Goal: Find specific page/section

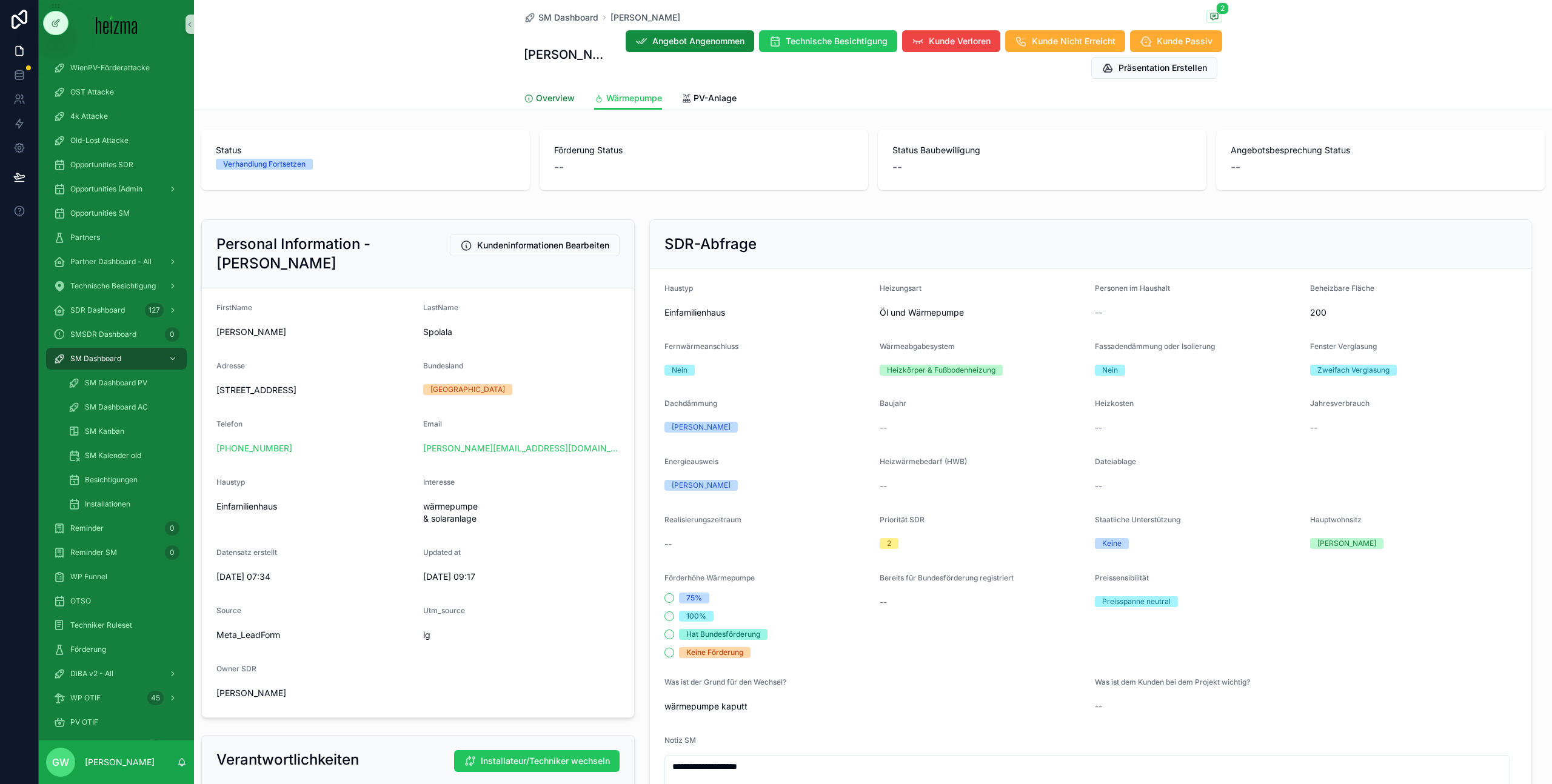
click at [541, 92] on span "Overview" at bounding box center [555, 98] width 39 height 12
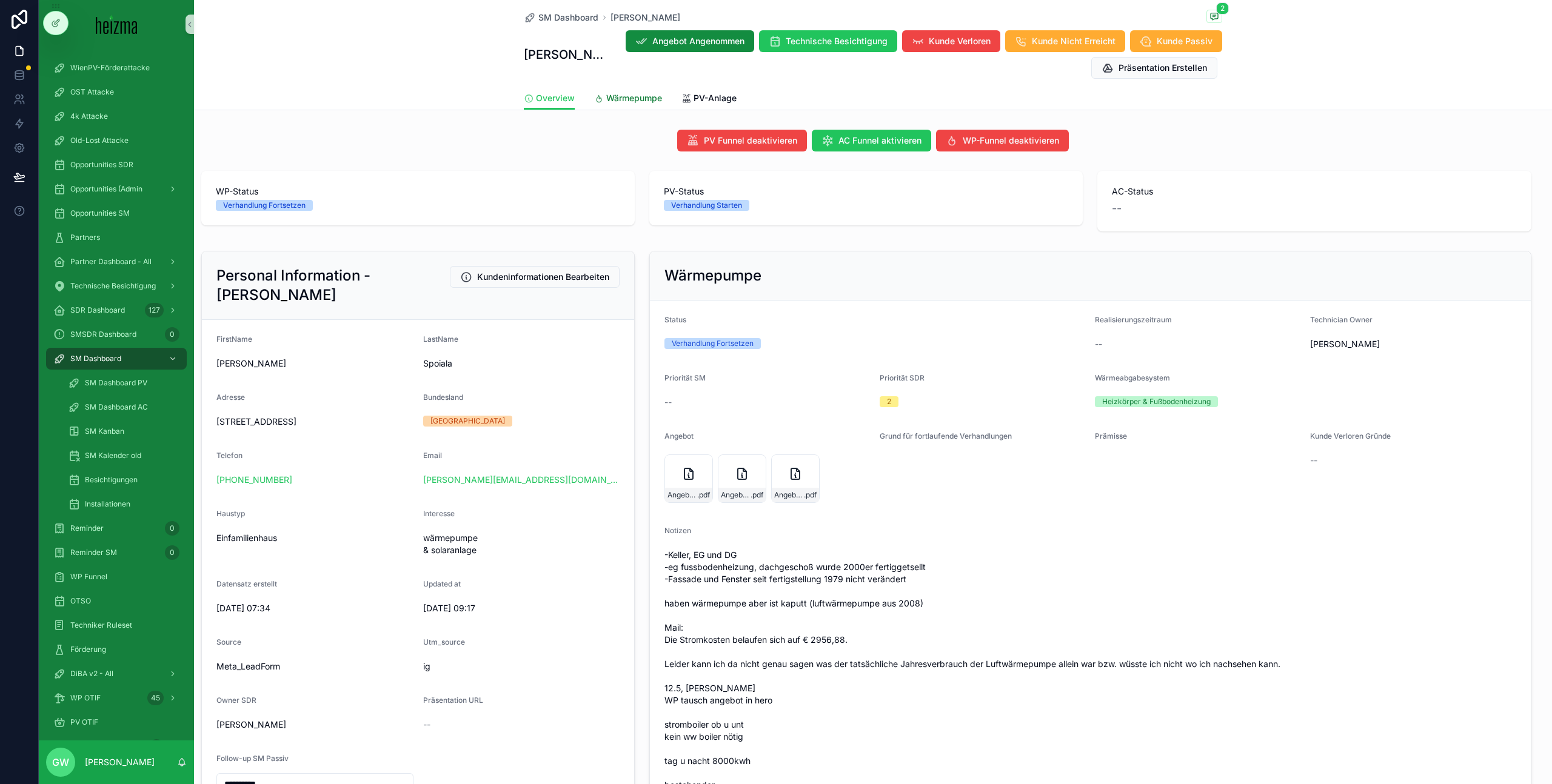
click at [635, 101] on span "Wärmepumpe" at bounding box center [634, 98] width 56 height 12
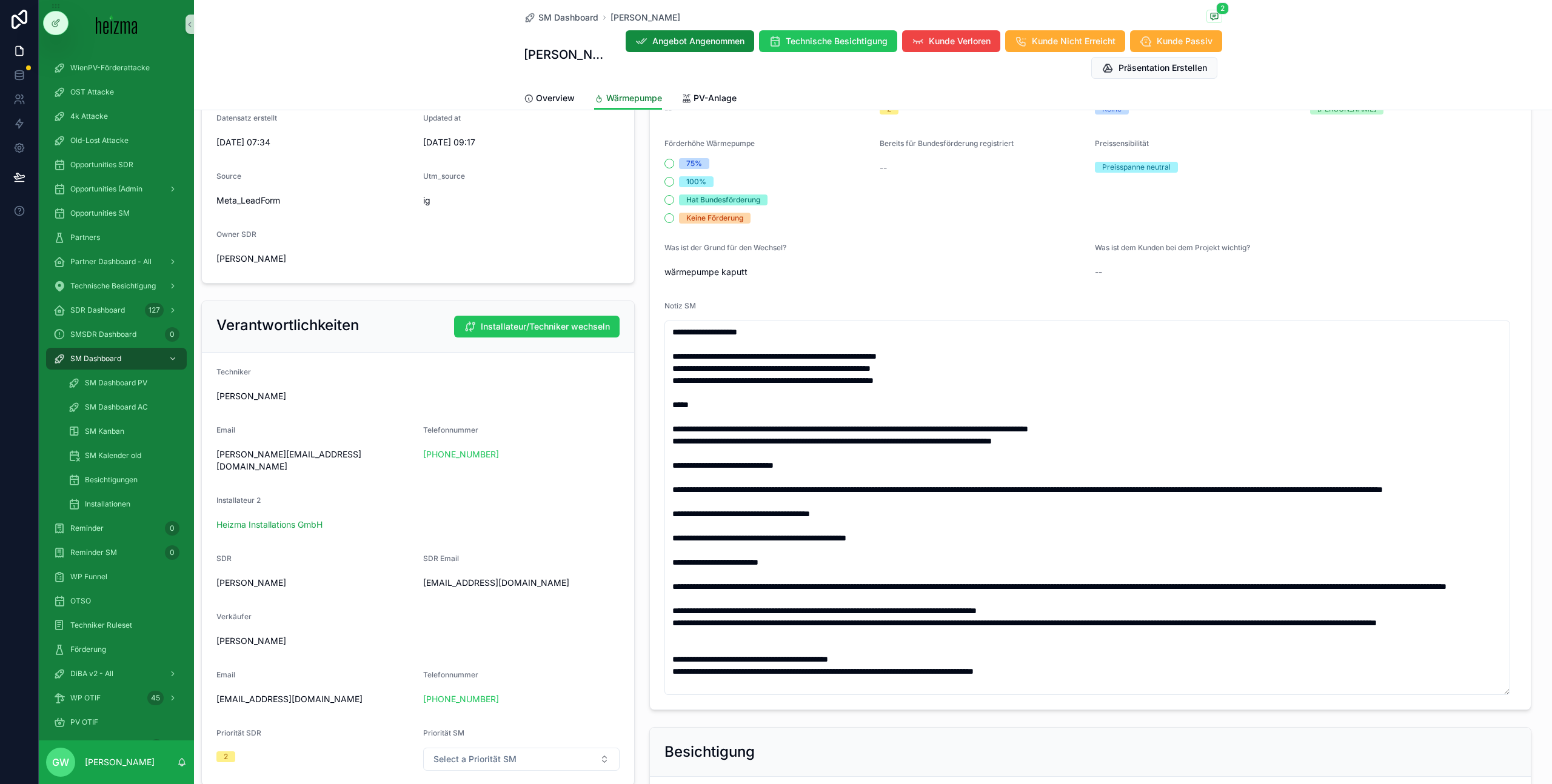
scroll to position [102, 0]
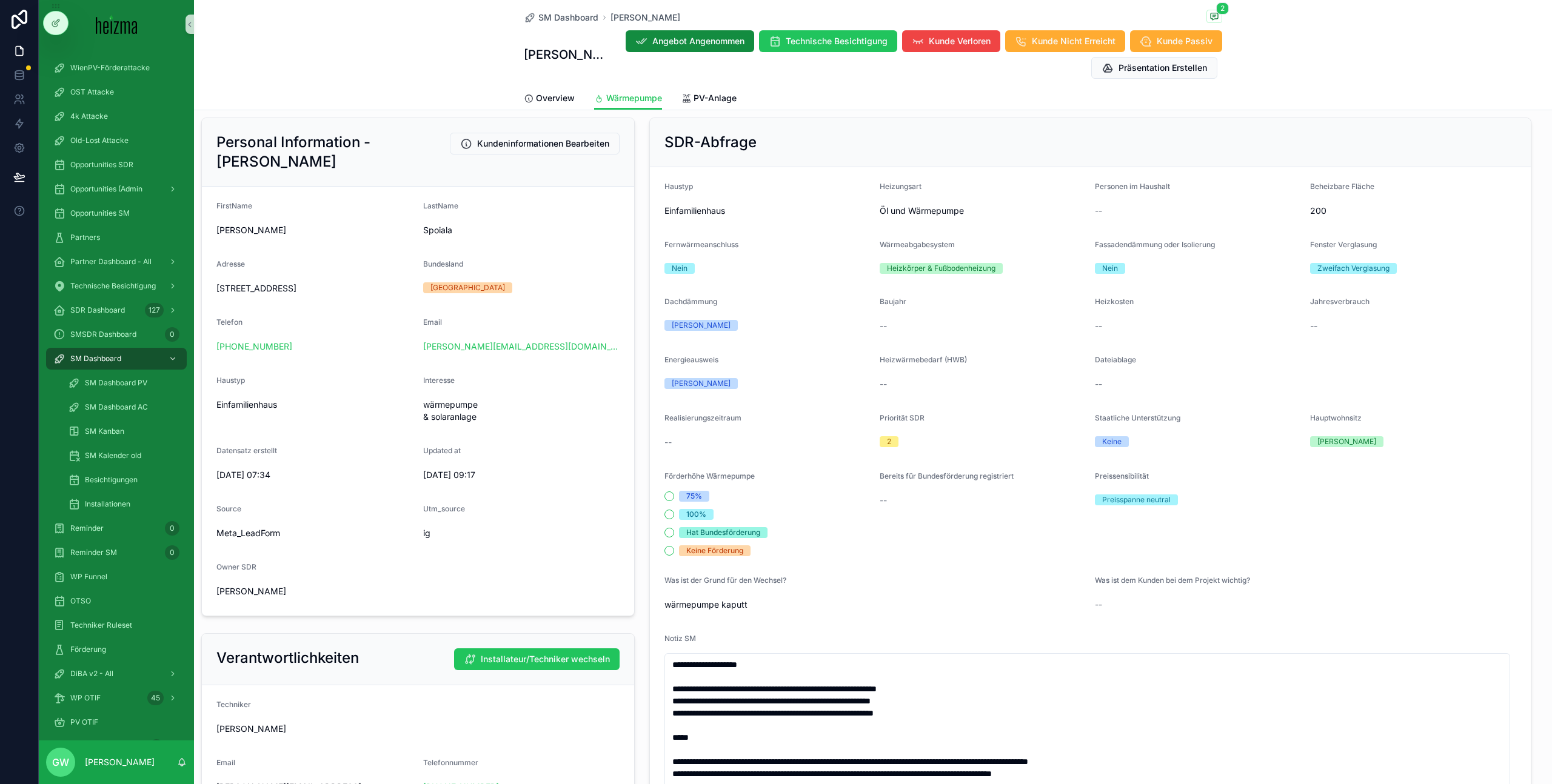
click at [652, 383] on form "Haustyp Einfamilienhaus Heizungsart Öl und Wärmepumpe Personen im Haushalt -- B…" at bounding box center [1089, 605] width 880 height 875
